Goal: Navigation & Orientation: Find specific page/section

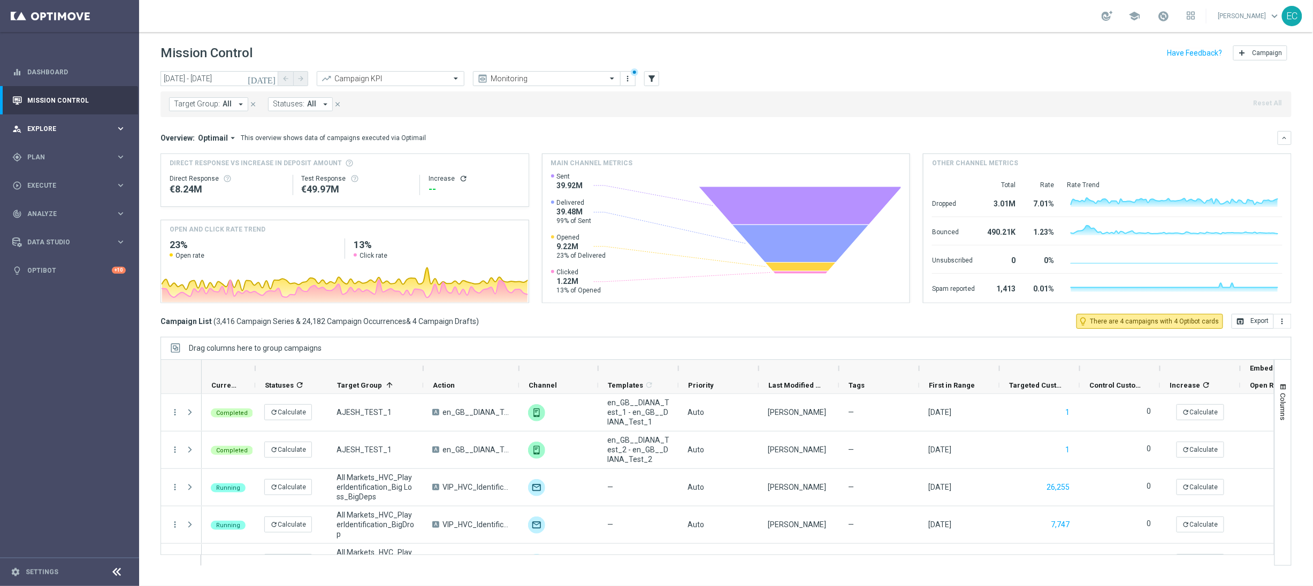
click at [89, 129] on span "Explore" at bounding box center [71, 129] width 88 height 6
click at [109, 287] on span "Plan" at bounding box center [71, 286] width 88 height 6
click at [87, 212] on span "Templates" at bounding box center [66, 211] width 77 height 6
click at [85, 273] on link "Embedded Messaging" at bounding box center [72, 275] width 78 height 9
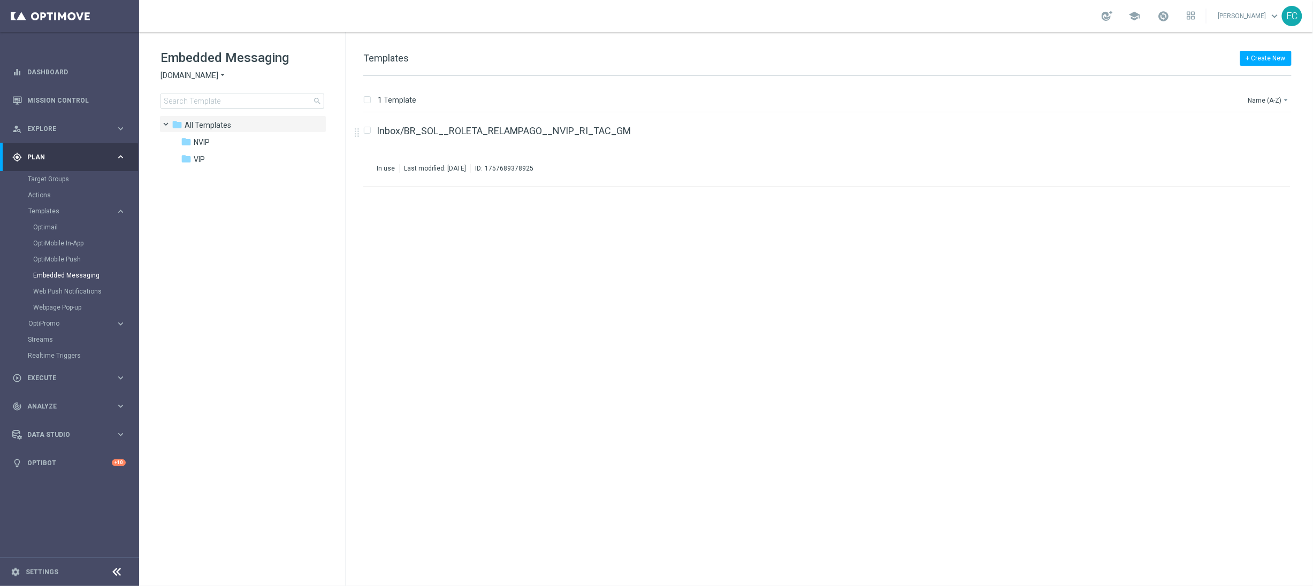
click at [202, 71] on span "[DOMAIN_NAME]" at bounding box center [190, 76] width 58 height 10
click at [206, 113] on div "Lottoland" at bounding box center [201, 113] width 80 height 13
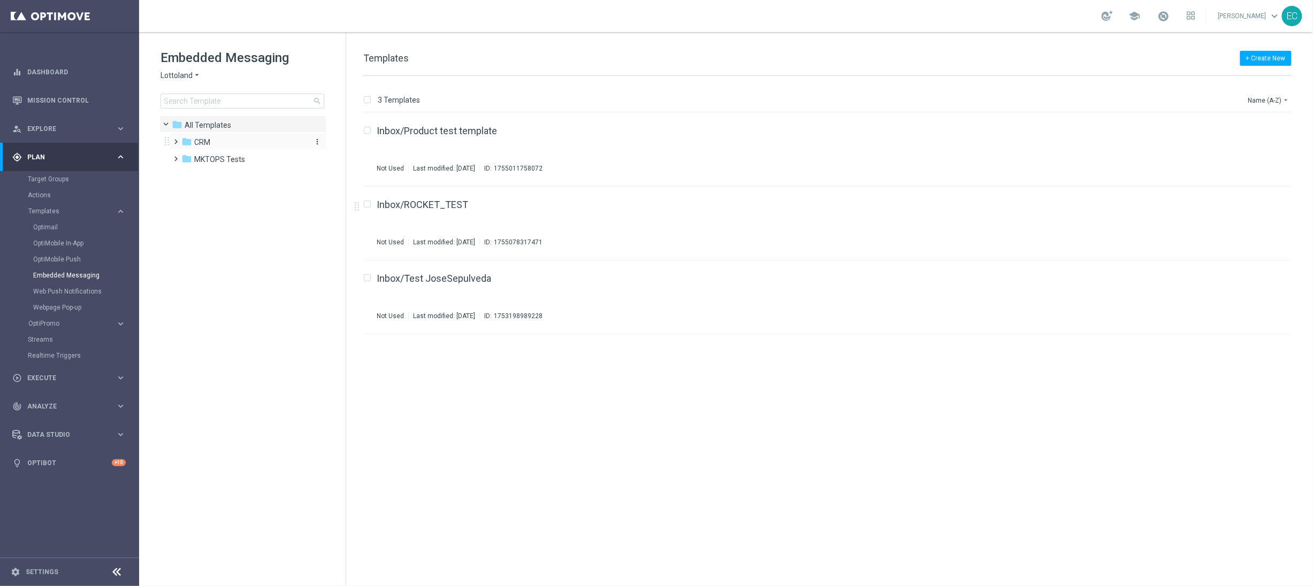
click at [230, 148] on div "folder CRM" at bounding box center [242, 142] width 123 height 12
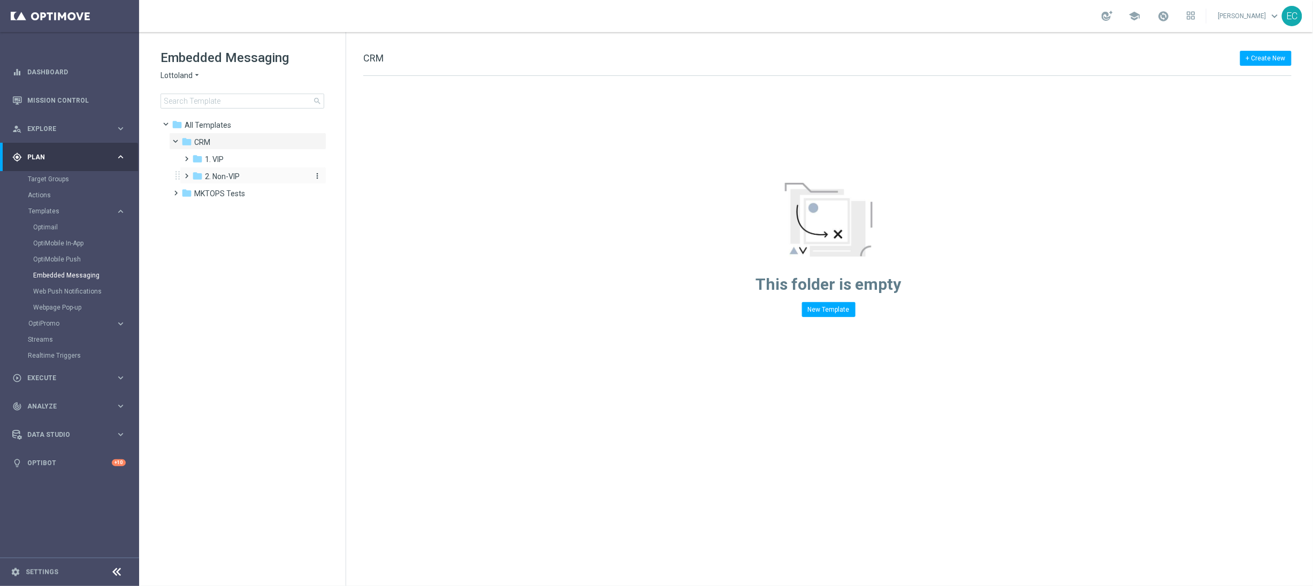
click at [249, 171] on div "folder 2. Non-VIP" at bounding box center [249, 177] width 114 height 12
